Goal: Task Accomplishment & Management: Use online tool/utility

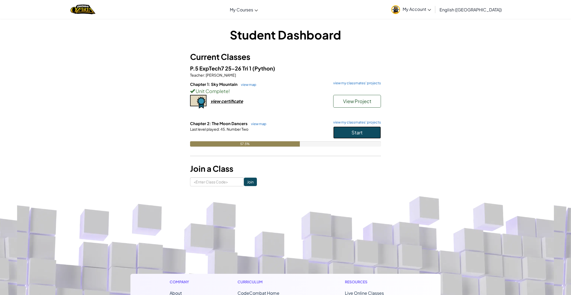
click at [337, 130] on button "Start" at bounding box center [357, 132] width 48 height 12
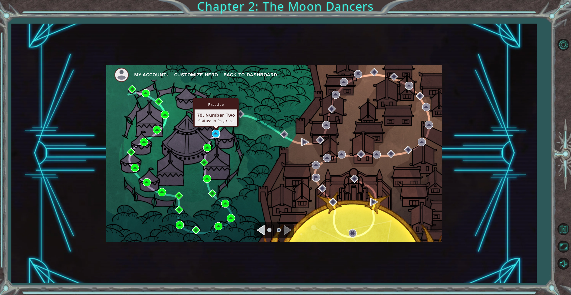
click at [219, 133] on img at bounding box center [216, 134] width 8 height 8
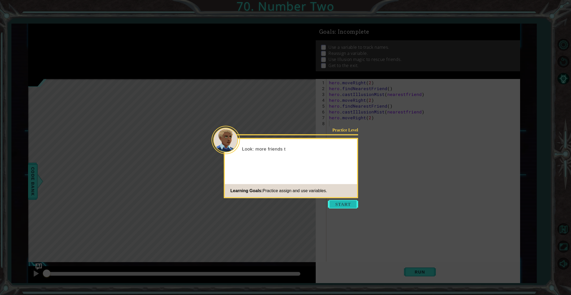
click at [331, 200] on button "Start" at bounding box center [343, 204] width 30 height 8
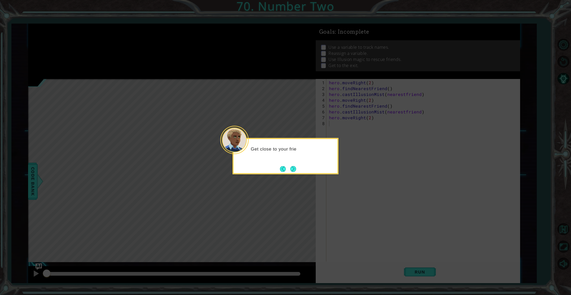
click at [296, 170] on button "Next" at bounding box center [293, 169] width 6 height 6
click at [293, 167] on button "Next" at bounding box center [293, 169] width 6 height 6
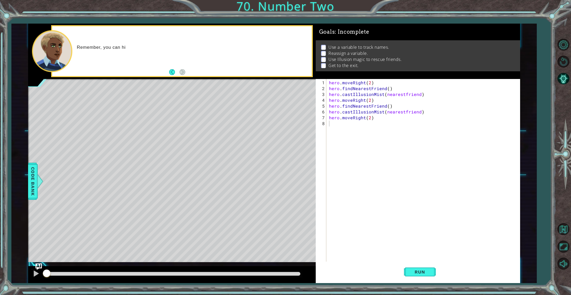
click at [412, 282] on div "1 2 3 4 5 6 7 8 hero . moveRight ( 2 ) hero . findNearestFriend ( ) hero . cast…" at bounding box center [418, 181] width 204 height 204
click at [409, 274] on span "Run" at bounding box center [419, 271] width 21 height 5
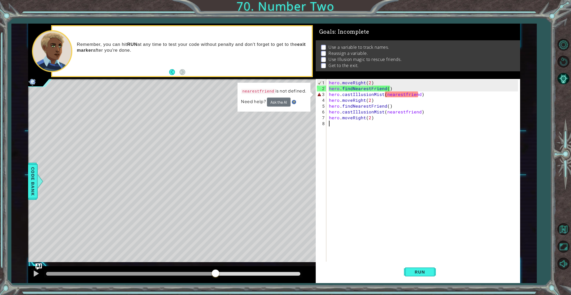
drag, startPoint x: 62, startPoint y: 272, endPoint x: 215, endPoint y: 275, distance: 153.7
click at [215, 275] on div at bounding box center [216, 274] width 10 height 10
click at [278, 102] on button "Ask the AI" at bounding box center [279, 102] width 24 height 9
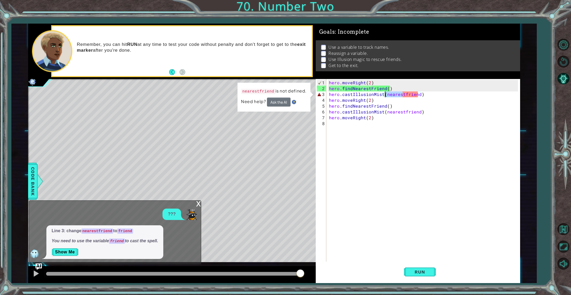
drag, startPoint x: 402, startPoint y: 94, endPoint x: 386, endPoint y: 96, distance: 16.1
click at [385, 96] on div "hero . moveRight ( 2 ) hero . findNearestFriend ( ) hero . castIllusionMist ( n…" at bounding box center [424, 182] width 193 height 204
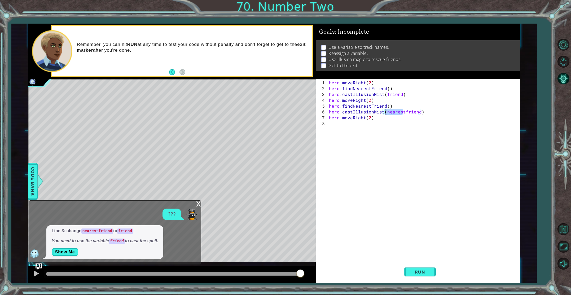
drag, startPoint x: 402, startPoint y: 112, endPoint x: 385, endPoint y: 112, distance: 16.4
click at [385, 112] on div "hero . moveRight ( 2 ) hero . findNearestFriend ( ) hero . castIllusionMist ( f…" at bounding box center [424, 182] width 193 height 204
click at [419, 269] on button "Run" at bounding box center [420, 272] width 32 height 20
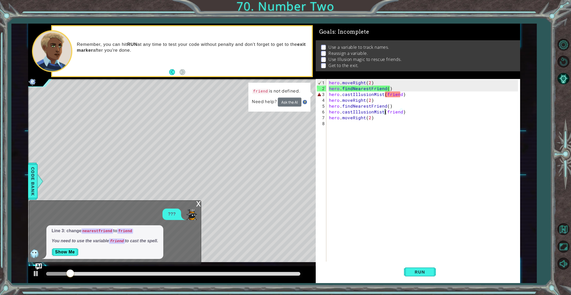
click at [50, 245] on div "Line 3: change nearestfriend to friend You need to use the variable friend to c…" at bounding box center [104, 242] width 117 height 34
click at [56, 250] on button "Show Me" at bounding box center [65, 252] width 27 height 8
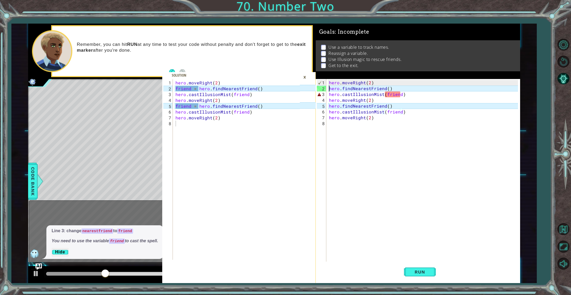
click at [328, 88] on div "hero . moveRight ( 2 ) hero . findNearestFriend ( ) hero . castIllusionMist ( f…" at bounding box center [424, 182] width 193 height 204
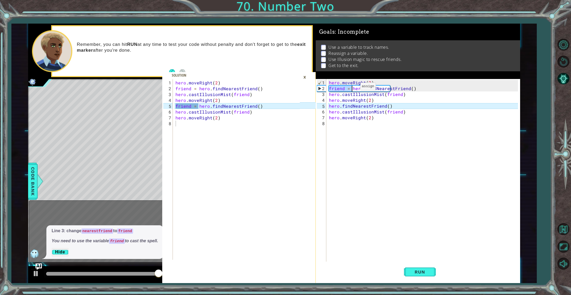
drag, startPoint x: 329, startPoint y: 87, endPoint x: 351, endPoint y: 88, distance: 22.5
click at [351, 88] on div "hero . moveRight ( 2 ) friend = hero . findNearestFriend ( ) hero . castIllusio…" at bounding box center [424, 182] width 193 height 204
click at [328, 105] on div "hero . moveRight ( 2 ) friend = hero . findNearestFriend ( ) hero . castIllusio…" at bounding box center [424, 182] width 193 height 204
paste textarea "friend ="
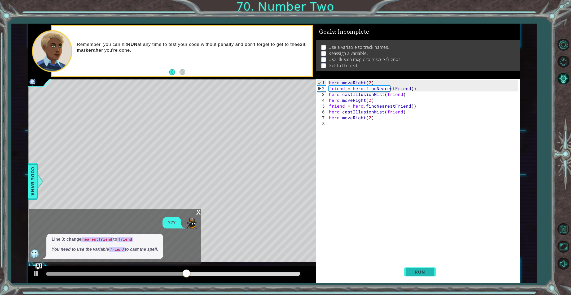
type textarea "friend = hero.findNearestFriend()"
drag, startPoint x: 411, startPoint y: 269, endPoint x: 414, endPoint y: 271, distance: 3.0
click at [413, 271] on button "Run" at bounding box center [420, 272] width 32 height 20
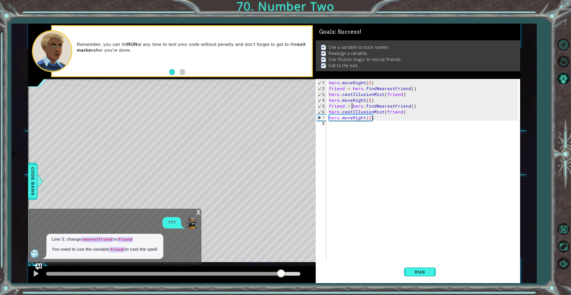
drag, startPoint x: 70, startPoint y: 275, endPoint x: 287, endPoint y: 272, distance: 217.0
click at [286, 272] on div at bounding box center [281, 274] width 10 height 10
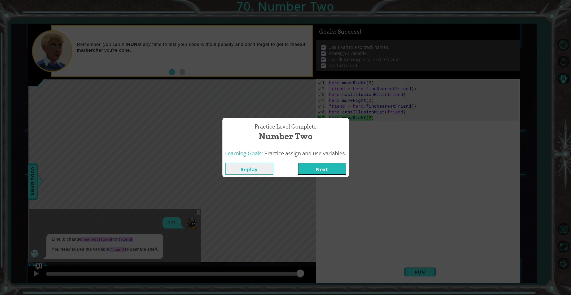
click at [326, 172] on button "Next" at bounding box center [322, 169] width 48 height 12
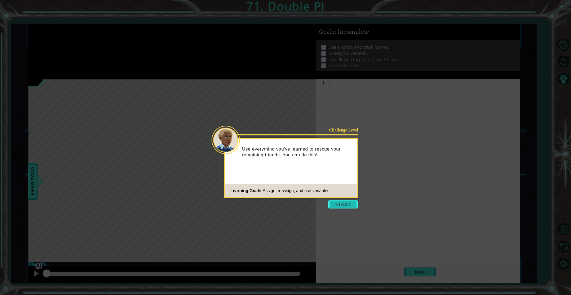
click at [339, 201] on button "Start" at bounding box center [343, 204] width 30 height 8
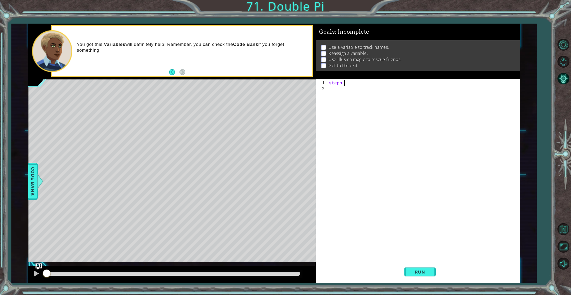
scroll to position [0, 1]
type textarea "steps = 2"
click at [360, 92] on div "steps = 2" at bounding box center [424, 176] width 193 height 192
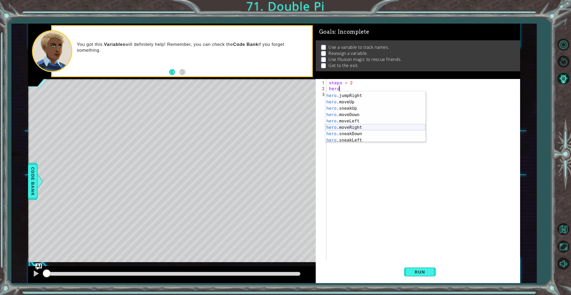
scroll to position [20, 0]
click at [354, 99] on div "hero .jumpRight press enter hero .moveUp press enter hero .sneakUp press enter …" at bounding box center [375, 122] width 100 height 64
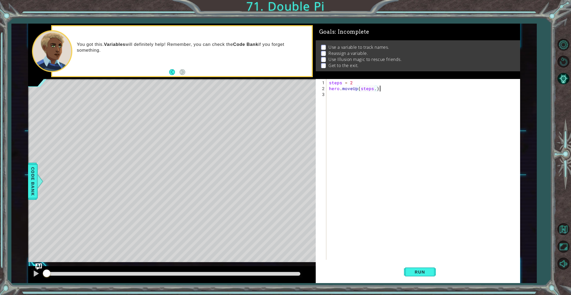
scroll to position [0, 3]
type textarea "hero.moveUp(steps.)"
click at [367, 103] on body "1 ההההההההההההההההההההההההההההההההההההההההההההההההההההההההההההההההההההההההההההה…" at bounding box center [285, 147] width 571 height 295
click at [343, 95] on div "steps = 2 hero . moveUp ( steps . ) homor" at bounding box center [424, 176] width 193 height 192
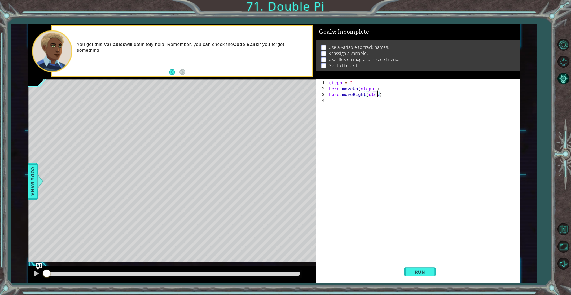
scroll to position [0, 3]
click at [375, 90] on div "steps = 2 hero . moveUp ( steps . ) hero . moveRight ( steps )" at bounding box center [424, 176] width 193 height 192
type textarea "hero.moveUp(steps)"
click at [348, 101] on div "steps = 2 hero . moveUp ( steps ) hero . moveRight ( steps )" at bounding box center [424, 176] width 193 height 192
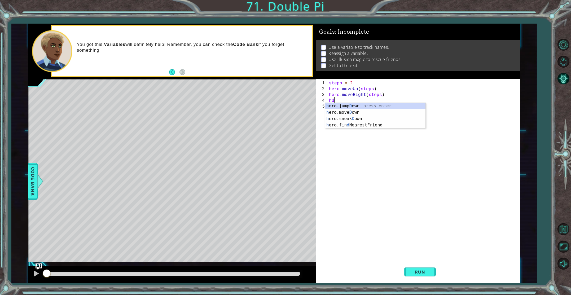
scroll to position [0, 0]
click at [362, 113] on div "h ero.jump D o w n press enter h ero.[PERSON_NAME] o w n press enter h ero.snea…" at bounding box center [375, 119] width 100 height 32
type textarea "hero.moveDown(steps)"
click at [353, 107] on div "steps = 2 hero . moveUp ( steps ) hero . moveRight ( steps ) hero . moveDown ( …" at bounding box center [424, 176] width 193 height 192
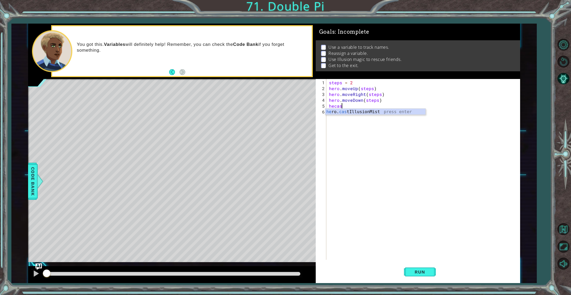
scroll to position [0, 1]
click at [360, 110] on div "he ro. cast IllusionMist press enter" at bounding box center [375, 118] width 100 height 19
type textarea "hero.castIllusionMist(friend)"
click at [335, 113] on div "steps = 2 hero . moveUp ( steps ) hero . moveRight ( steps ) hero . moveDown ( …" at bounding box center [424, 176] width 193 height 192
type textarea "steps = 4"
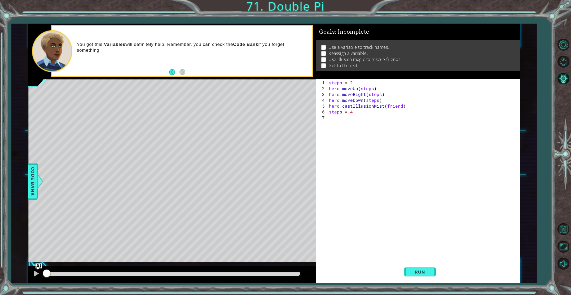
scroll to position [0, 1]
click at [349, 126] on div "steps = 2 hero . moveUp ( steps ) hero . moveRight ( steps ) hero . moveDown ( …" at bounding box center [424, 176] width 193 height 192
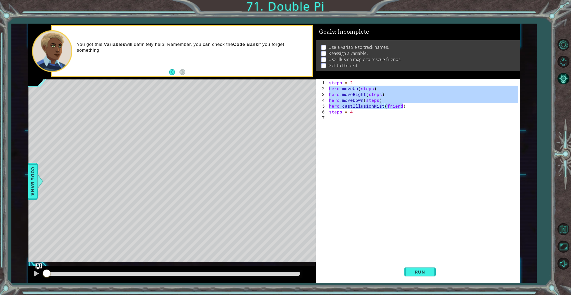
drag, startPoint x: 329, startPoint y: 88, endPoint x: 406, endPoint y: 105, distance: 79.1
click at [406, 105] on div "steps = 2 hero . moveUp ( steps ) hero . moveRight ( steps ) hero . moveDown ( …" at bounding box center [424, 176] width 193 height 192
type textarea "hero.moveDown(steps) hero.castIllusionMist(friend)"
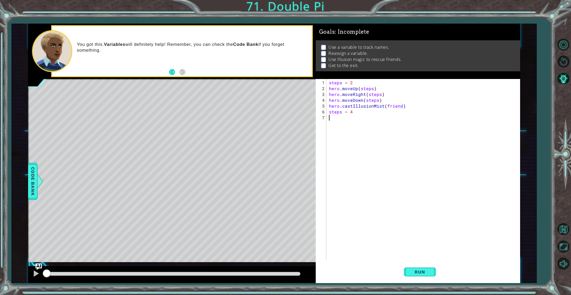
click at [334, 117] on div "steps = 2 hero . moveUp ( steps ) hero . moveRight ( steps ) hero . moveDown ( …" at bounding box center [424, 176] width 193 height 192
paste textarea "hero.castIllusionMist(friend)"
type textarea "hero.castIllusionMist(friend)"
click at [417, 258] on div at bounding box center [423, 256] width 193 height 5
click at [416, 271] on span "Run" at bounding box center [419, 271] width 21 height 5
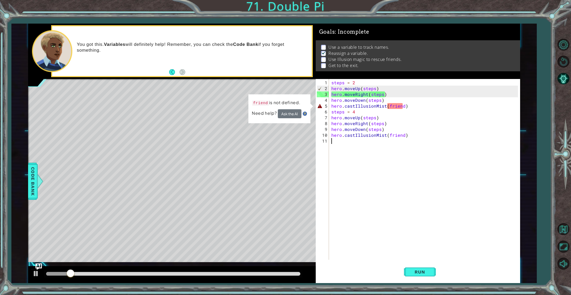
click at [389, 104] on div "steps = 2 hero . moveUp ( steps ) hero . moveRight ( steps ) hero . moveDown ( …" at bounding box center [425, 176] width 191 height 192
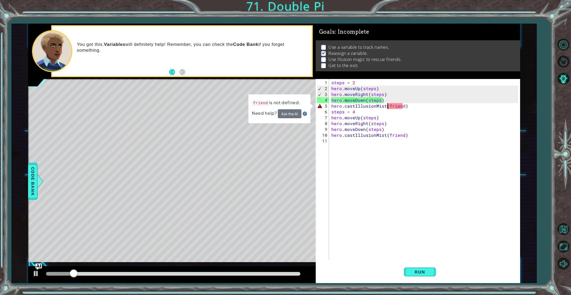
click at [388, 105] on div "steps = 2 hero . moveUp ( steps ) hero . moveRight ( steps ) hero . moveDown ( …" at bounding box center [425, 176] width 191 height 192
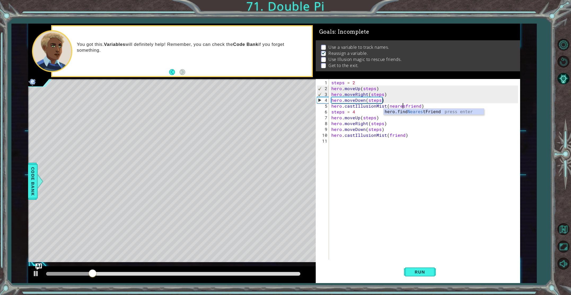
scroll to position [0, 5]
click at [404, 112] on div "hero.find Nearest Friend press enter" at bounding box center [433, 118] width 100 height 19
click at [425, 275] on button "Run" at bounding box center [420, 272] width 32 height 20
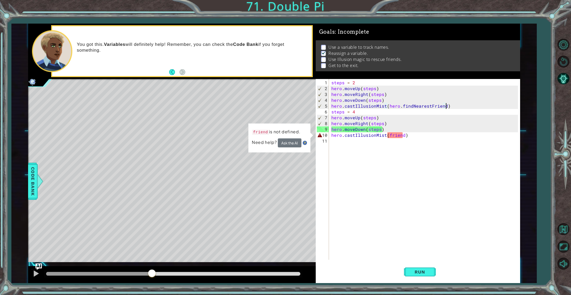
drag, startPoint x: 64, startPoint y: 277, endPoint x: 157, endPoint y: 270, distance: 93.3
click at [157, 270] on div at bounding box center [152, 274] width 10 height 10
click at [387, 135] on div "steps = 2 hero . moveUp ( steps ) hero . moveRight ( steps ) hero . moveDown ( …" at bounding box center [425, 176] width 191 height 192
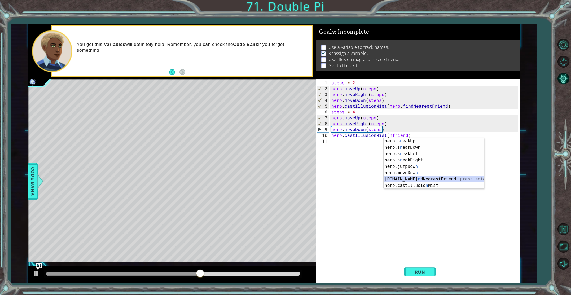
click at [400, 176] on div "hero.s n eakUp press enter hero.s n eakDown press enter hero.s n eakLeft press …" at bounding box center [433, 170] width 100 height 64
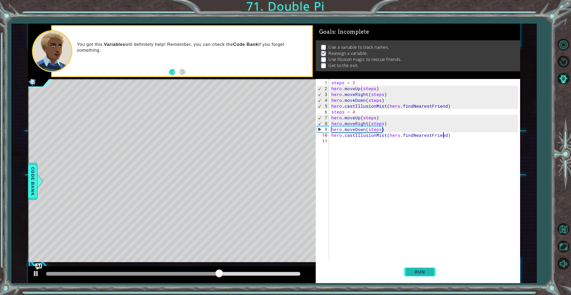
type textarea "hero.castIllusionMist(hero.findNearestFriend)"
click at [422, 265] on button "Run" at bounding box center [420, 272] width 32 height 20
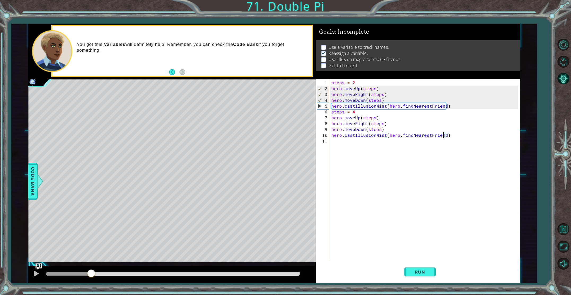
drag, startPoint x: 65, startPoint y: 275, endPoint x: 91, endPoint y: 278, distance: 26.4
click at [91, 278] on div at bounding box center [91, 274] width 10 height 10
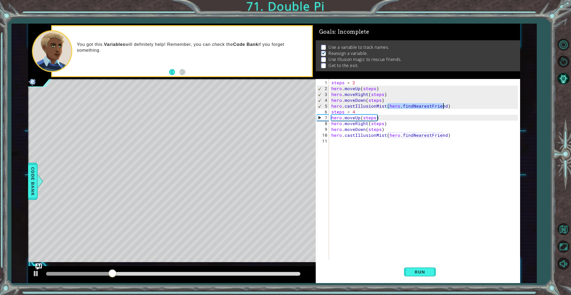
drag, startPoint x: 387, startPoint y: 106, endPoint x: 442, endPoint y: 107, distance: 55.1
click at [442, 107] on div "steps = 2 hero . moveUp ( steps ) hero . moveRight ( steps ) hero . moveDown ( …" at bounding box center [425, 176] width 191 height 192
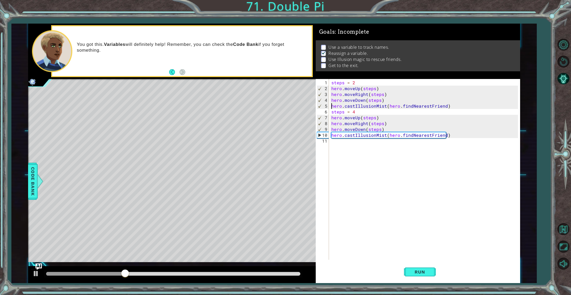
click at [331, 105] on div "steps = 2 hero . moveUp ( steps ) hero . moveRight ( steps ) hero . moveDown ( …" at bounding box center [425, 176] width 191 height 192
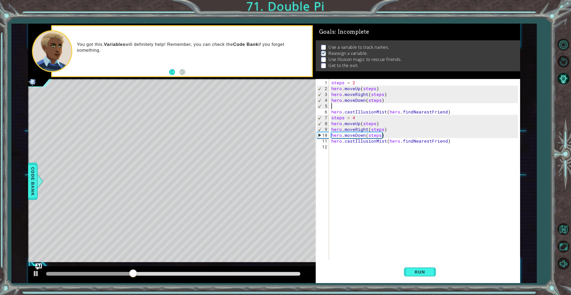
scroll to position [0, 0]
paste textarea "hero.findNearestFriend"
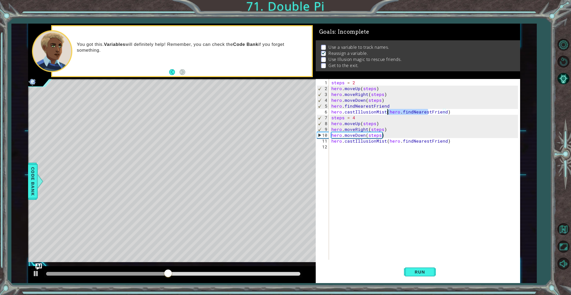
drag, startPoint x: 428, startPoint y: 111, endPoint x: 388, endPoint y: 111, distance: 39.7
click at [388, 111] on div "steps = 2 hero . moveUp ( steps ) hero . moveRight ( steps ) hero . moveDown ( …" at bounding box center [425, 176] width 191 height 192
click at [389, 111] on div "steps = 2 hero . moveUp ( steps ) hero . moveRight ( steps ) hero . moveDown ( …" at bounding box center [425, 176] width 191 height 192
click at [430, 272] on span "Run" at bounding box center [419, 271] width 21 height 5
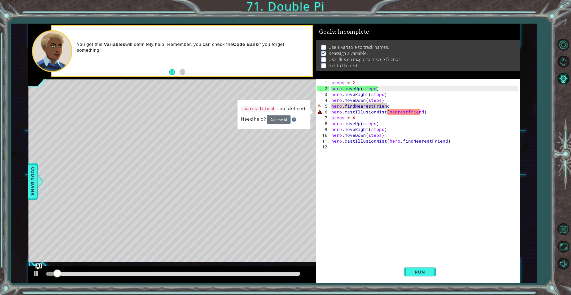
click at [380, 105] on div "steps = 2 hero . moveUp ( steps ) hero . moveRight ( steps ) hero . moveDown ( …" at bounding box center [425, 176] width 191 height 192
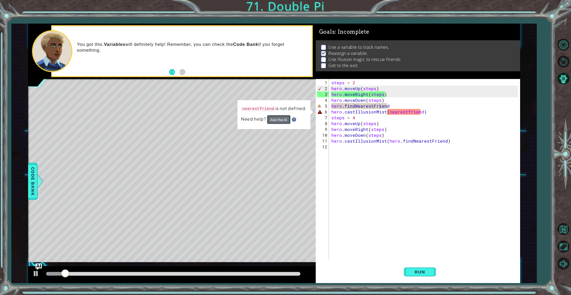
click at [278, 118] on button "Ask the AI" at bounding box center [279, 119] width 24 height 9
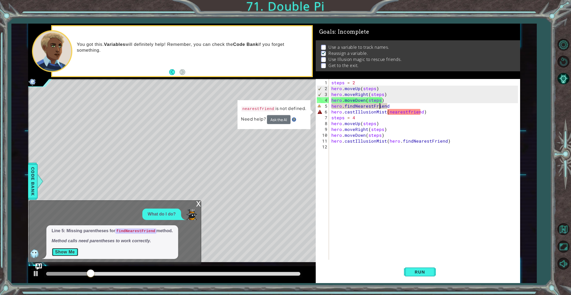
click at [75, 250] on button "Show Me" at bounding box center [65, 252] width 27 height 8
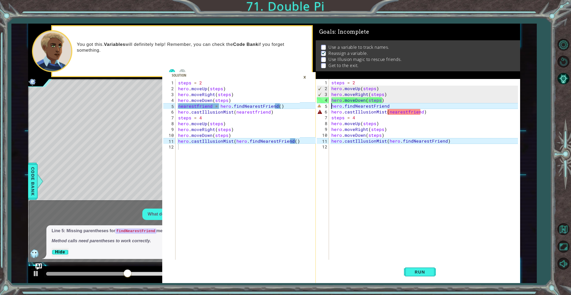
click at [332, 107] on div "steps = 2 hero . moveUp ( steps ) hero . moveRight ( steps ) hero . moveDown ( …" at bounding box center [425, 176] width 191 height 192
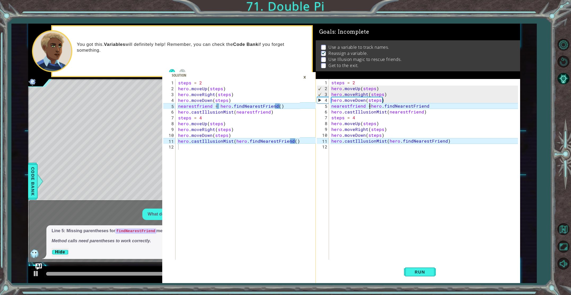
scroll to position [0, 2]
click at [427, 106] on div "steps = 2 hero . moveUp ( steps ) hero . moveRight ( steps ) hero . moveDown ( …" at bounding box center [425, 176] width 191 height 192
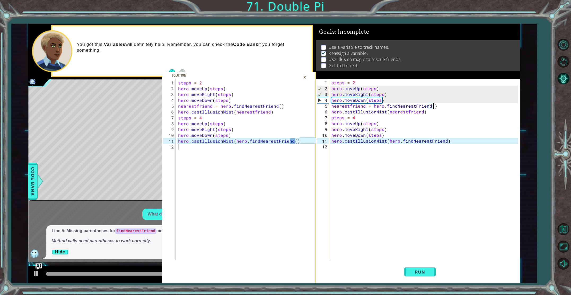
click at [443, 141] on div "steps = 2 hero . moveUp ( steps ) hero . moveRight ( steps ) hero . moveDown ( …" at bounding box center [425, 176] width 191 height 192
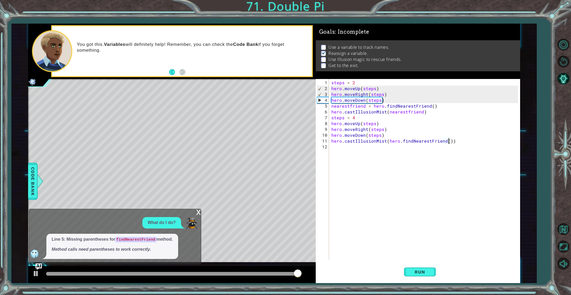
click at [418, 283] on div "1 2 3 4 5 6 7 8 9 10 11 12 steps = 2 hero . moveUp ( steps ) hero . moveRight (…" at bounding box center [285, 147] width 571 height 295
click at [420, 275] on button "Run" at bounding box center [420, 272] width 32 height 20
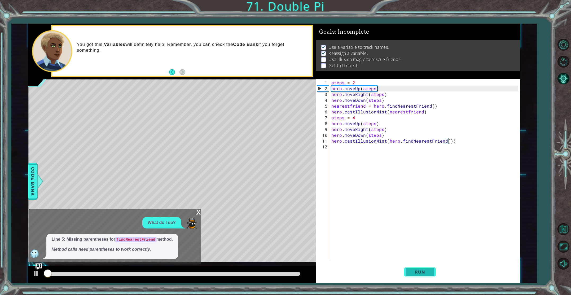
click at [419, 270] on span "Run" at bounding box center [419, 271] width 21 height 5
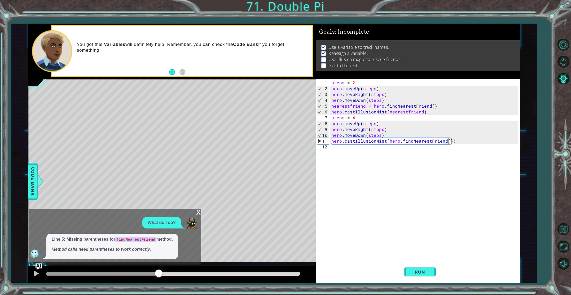
drag, startPoint x: 59, startPoint y: 272, endPoint x: 159, endPoint y: 270, distance: 100.2
click at [159, 270] on div at bounding box center [159, 274] width 10 height 10
drag, startPoint x: 159, startPoint y: 270, endPoint x: 147, endPoint y: 269, distance: 12.5
click at [147, 269] on div at bounding box center [171, 274] width 287 height 17
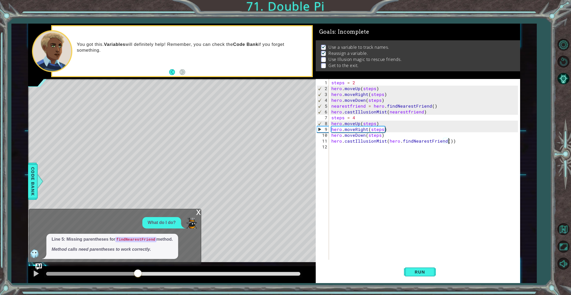
drag, startPoint x: 172, startPoint y: 277, endPoint x: 139, endPoint y: 274, distance: 34.1
click at [139, 274] on div at bounding box center [138, 274] width 10 height 10
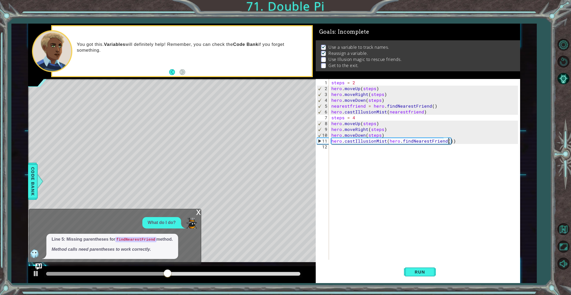
click at [355, 116] on div "steps = 2 hero . moveUp ( steps ) hero . moveRight ( steps ) hero . moveDown ( …" at bounding box center [425, 176] width 191 height 192
type textarea "steps = 3"
click at [408, 271] on button "Run" at bounding box center [420, 272] width 32 height 20
drag, startPoint x: 58, startPoint y: 275, endPoint x: 179, endPoint y: 265, distance: 121.2
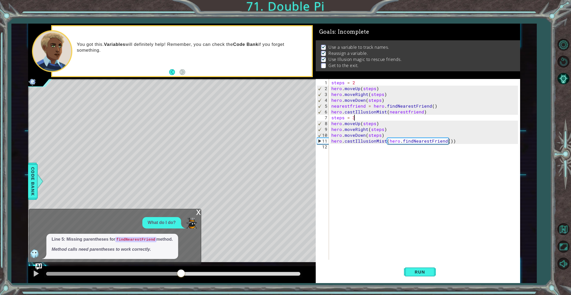
click at [180, 265] on div "methods hero use(thing) moveUp(steps) moveDown(steps) moveLeft(steps) moveRight…" at bounding box center [274, 153] width 492 height 259
click at [344, 154] on div "steps = 2 hero . moveUp ( steps ) hero . moveRight ( steps ) hero . moveDown ( …" at bounding box center [425, 176] width 191 height 192
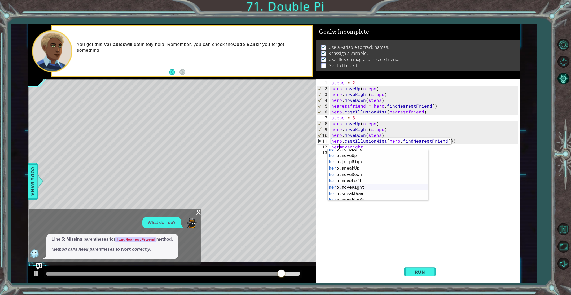
scroll to position [31, 0]
click at [348, 179] on div "her o.moveUp press enter her o.jumpRight press enter her o.sneakUp press enter …" at bounding box center [377, 176] width 100 height 64
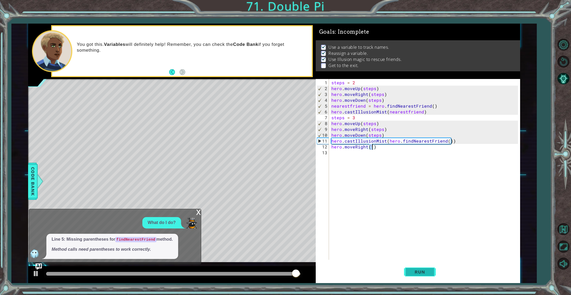
type textarea "hero.moveRight(1)"
drag, startPoint x: 413, startPoint y: 271, endPoint x: 406, endPoint y: 271, distance: 7.2
click at [413, 271] on span "Run" at bounding box center [419, 271] width 21 height 5
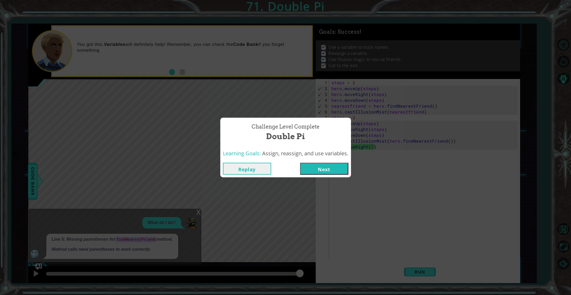
drag, startPoint x: 67, startPoint y: 271, endPoint x: 353, endPoint y: 238, distance: 288.1
click at [351, 238] on body "1 2 3 4 5 6 7 8 9 10 11 12 steps = 2 hero . moveUp ( steps ) hero . moveRight (…" at bounding box center [285, 147] width 571 height 295
click at [317, 164] on button "Next" at bounding box center [324, 169] width 48 height 12
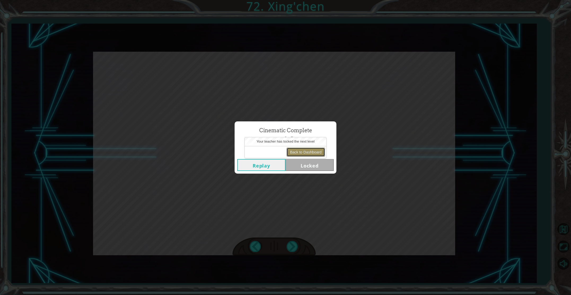
click at [305, 148] on button "Back to Dashboard" at bounding box center [305, 152] width 38 height 9
